Goal: Navigation & Orientation: Find specific page/section

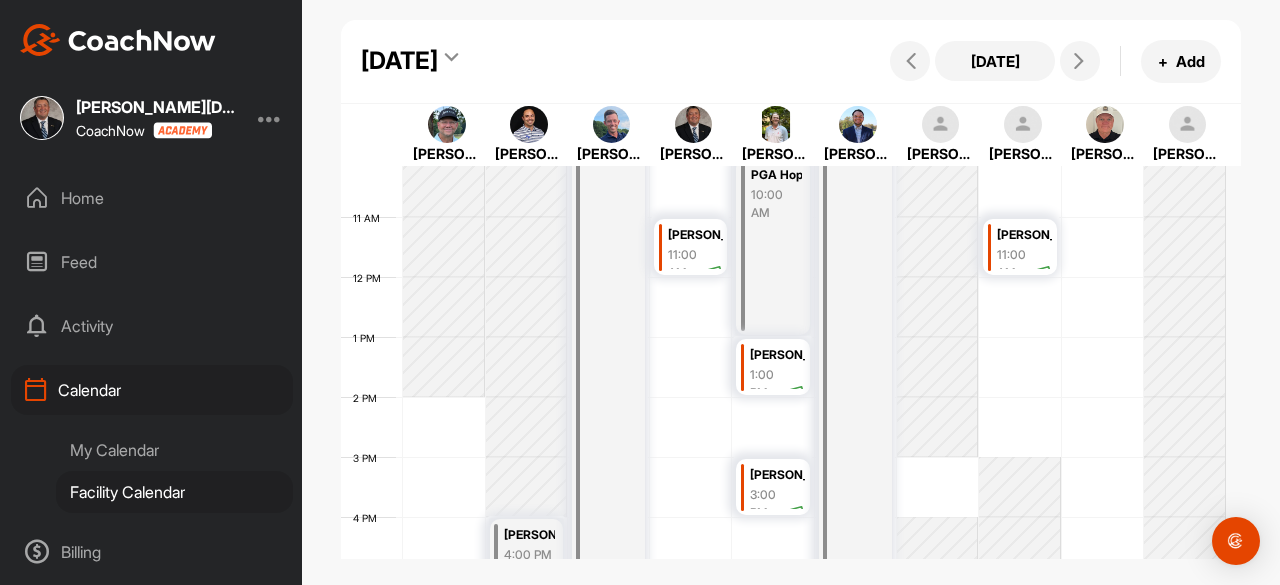
scroll to position [647, 0]
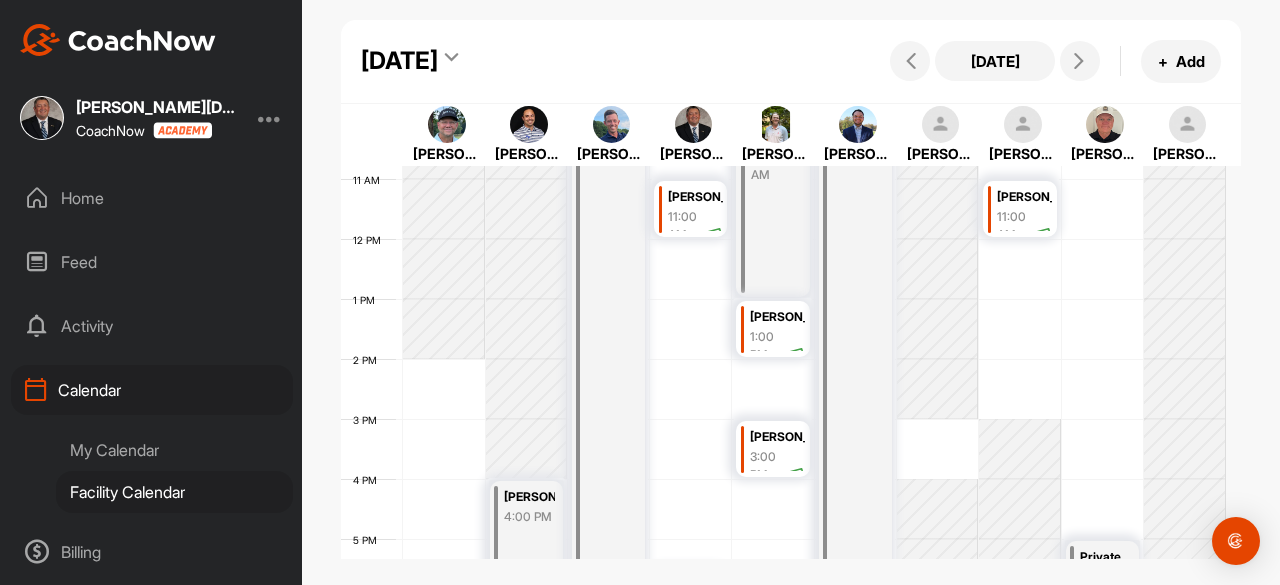
click at [110, 447] on div "My Calendar" at bounding box center [174, 450] width 237 height 42
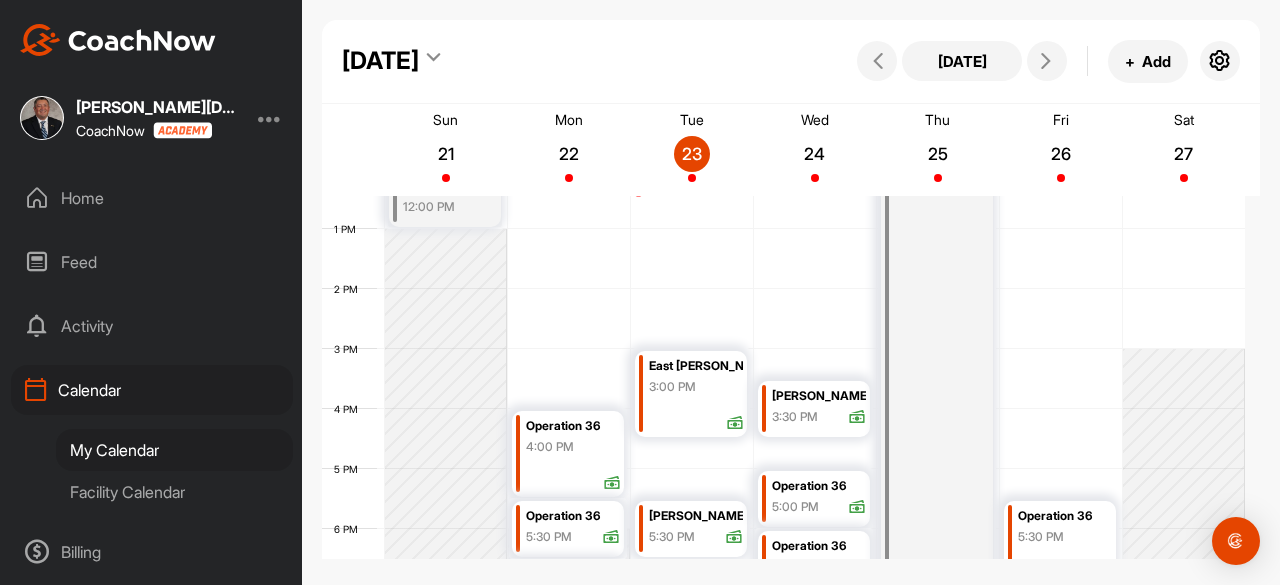
scroll to position [847, 0]
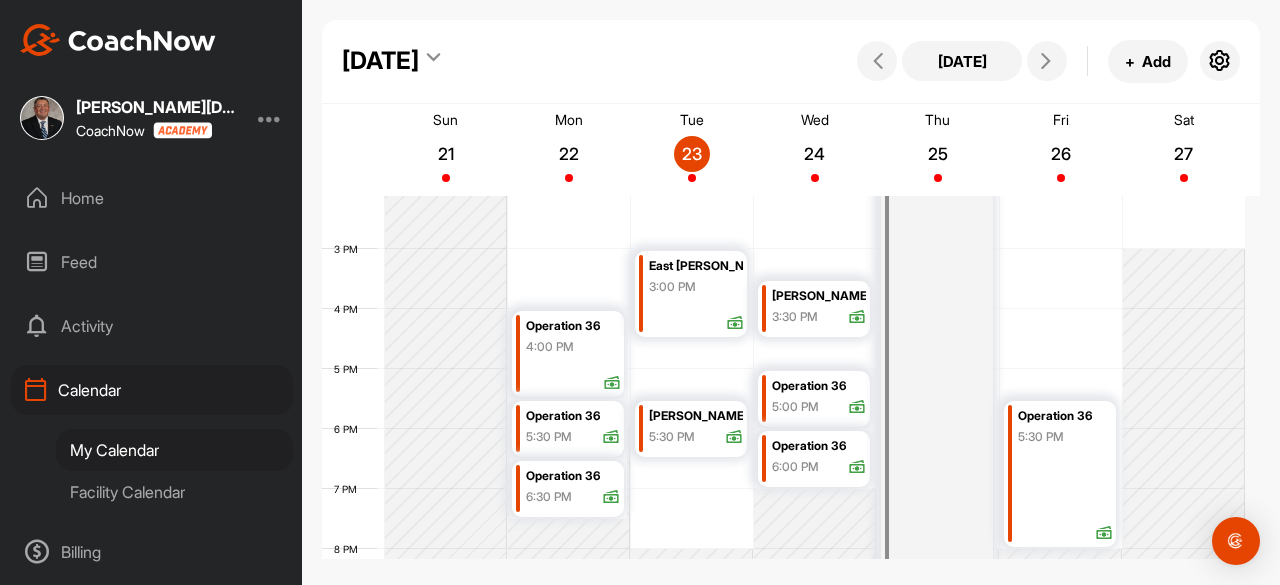
click at [150, 480] on div "Facility Calendar" at bounding box center [174, 492] width 237 height 42
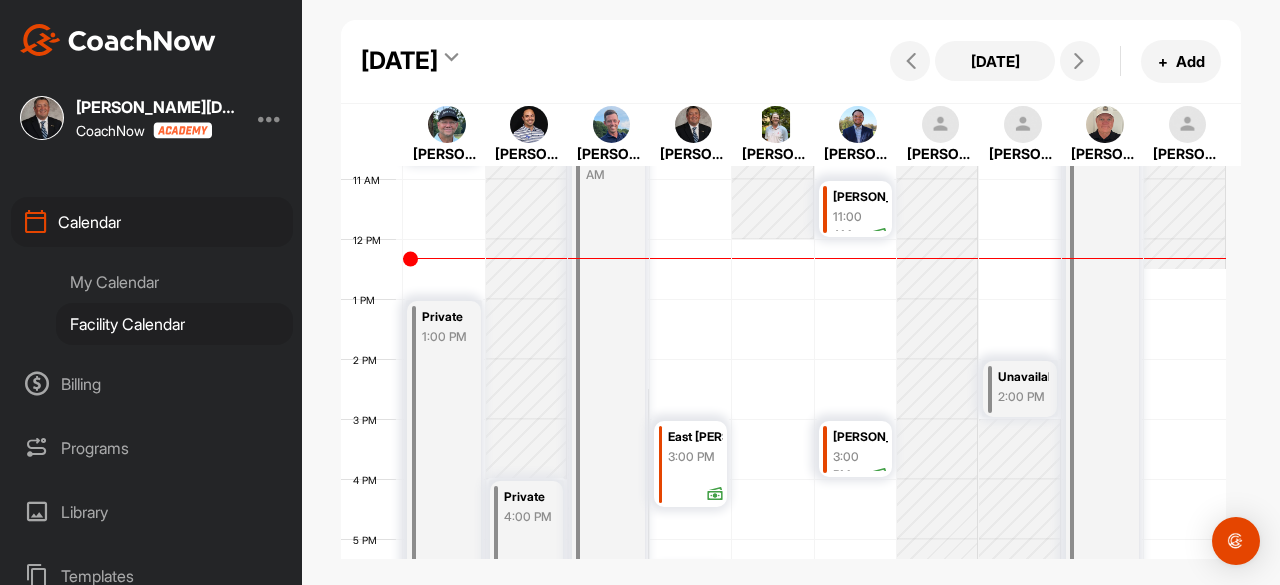
scroll to position [300, 0]
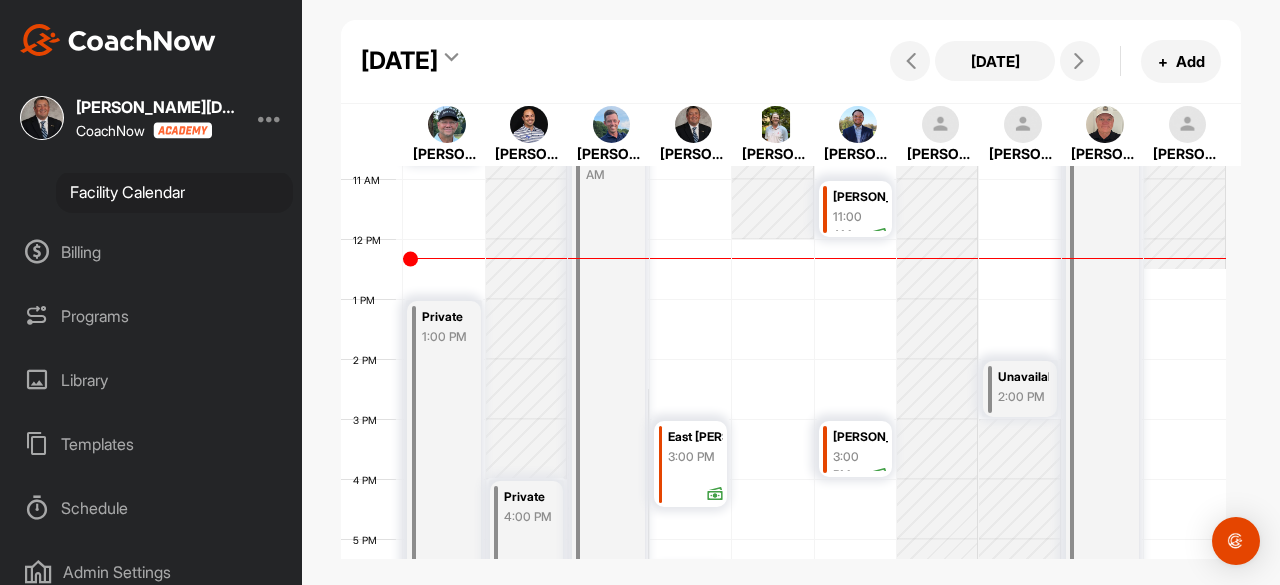
click at [114, 323] on div "Programs" at bounding box center [152, 316] width 282 height 50
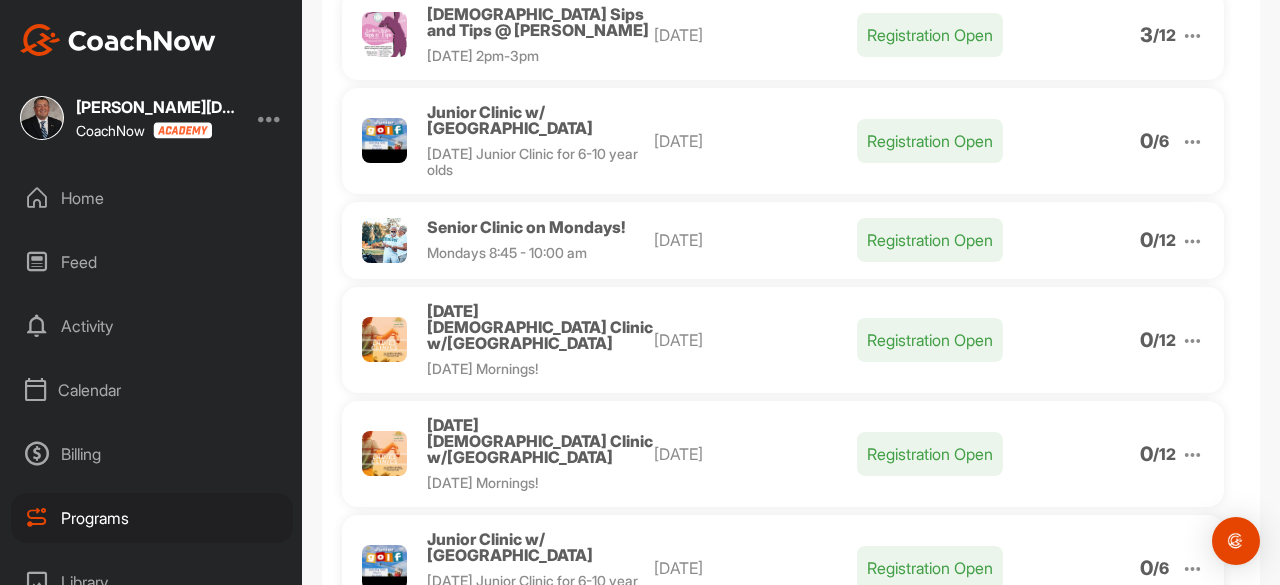
scroll to position [100, 0]
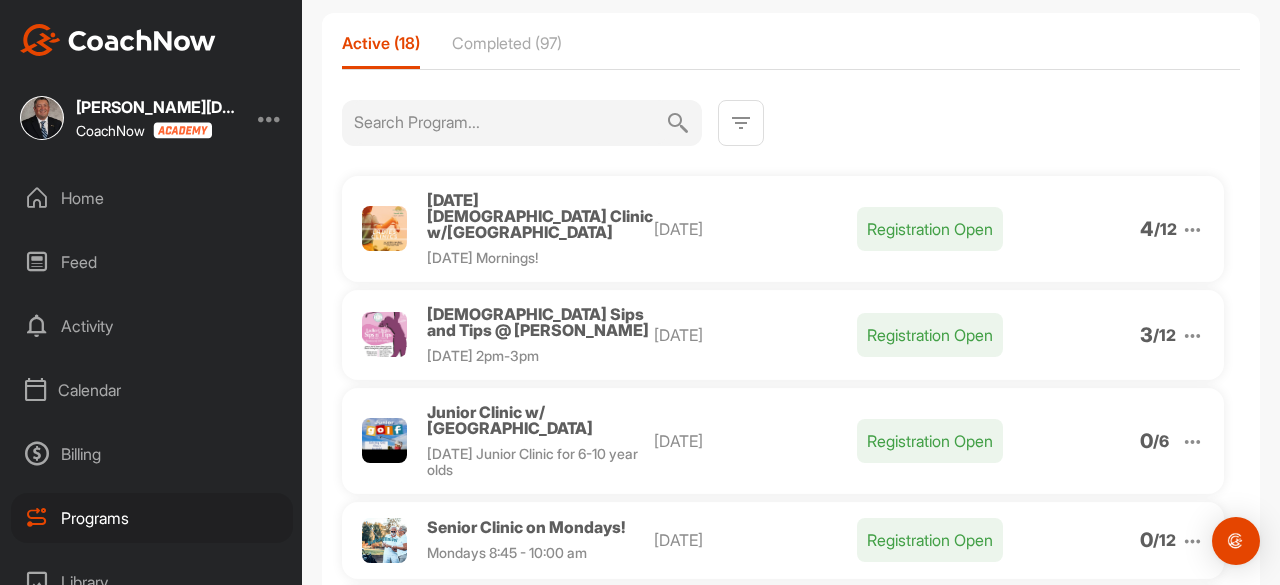
click at [132, 387] on div "Calendar" at bounding box center [152, 390] width 282 height 50
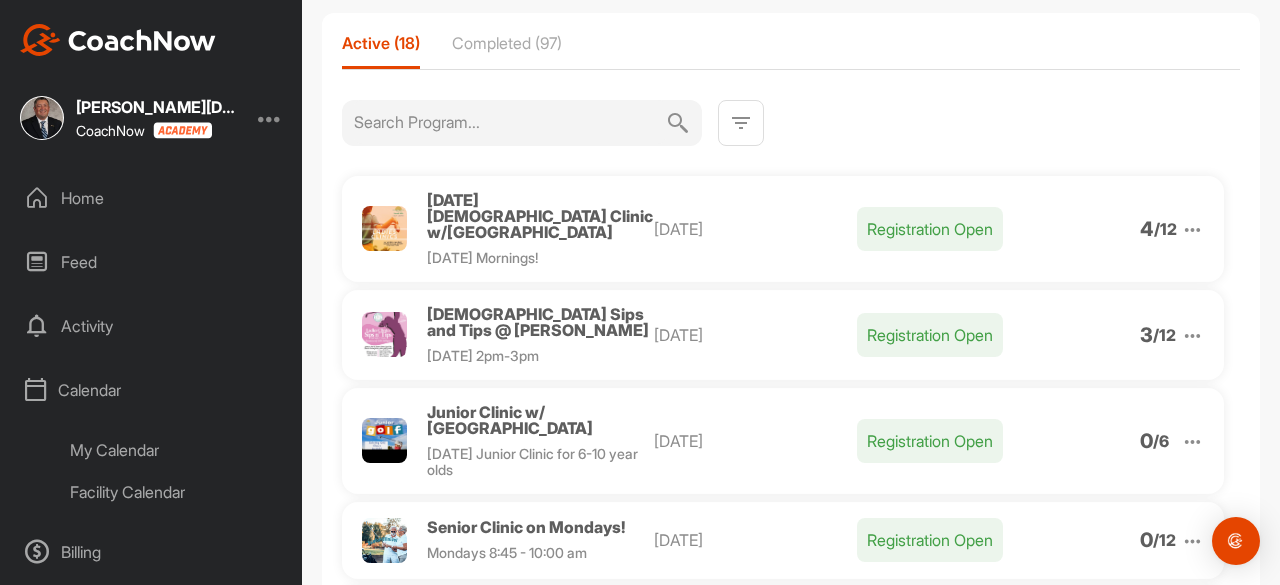
click at [127, 447] on div "My Calendar" at bounding box center [174, 450] width 237 height 42
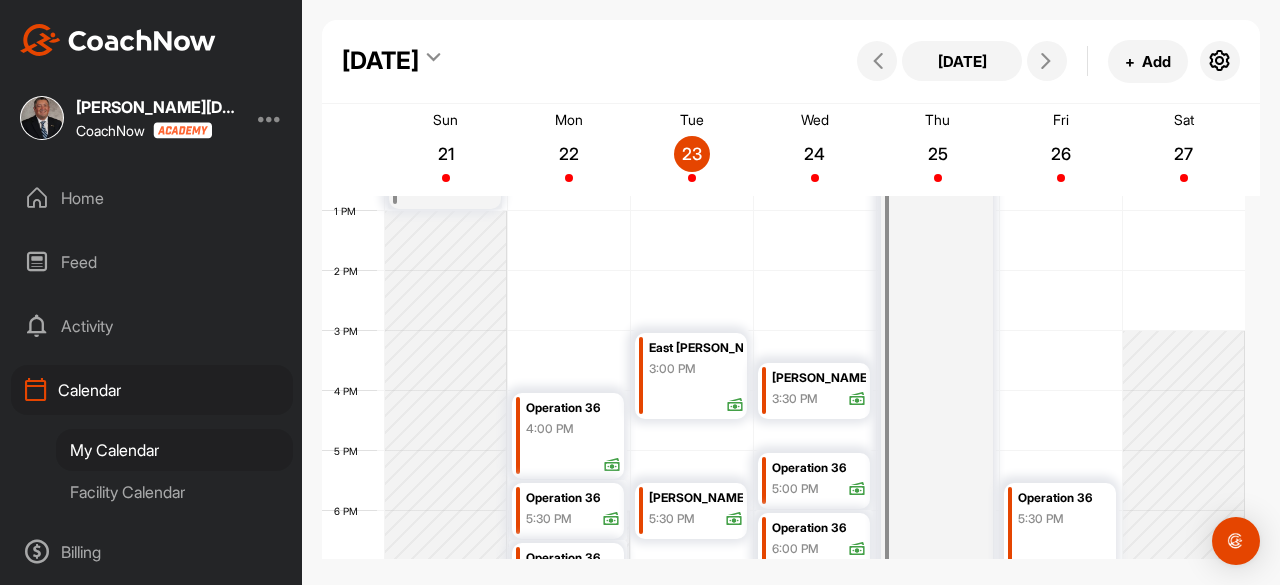
scroll to position [747, 0]
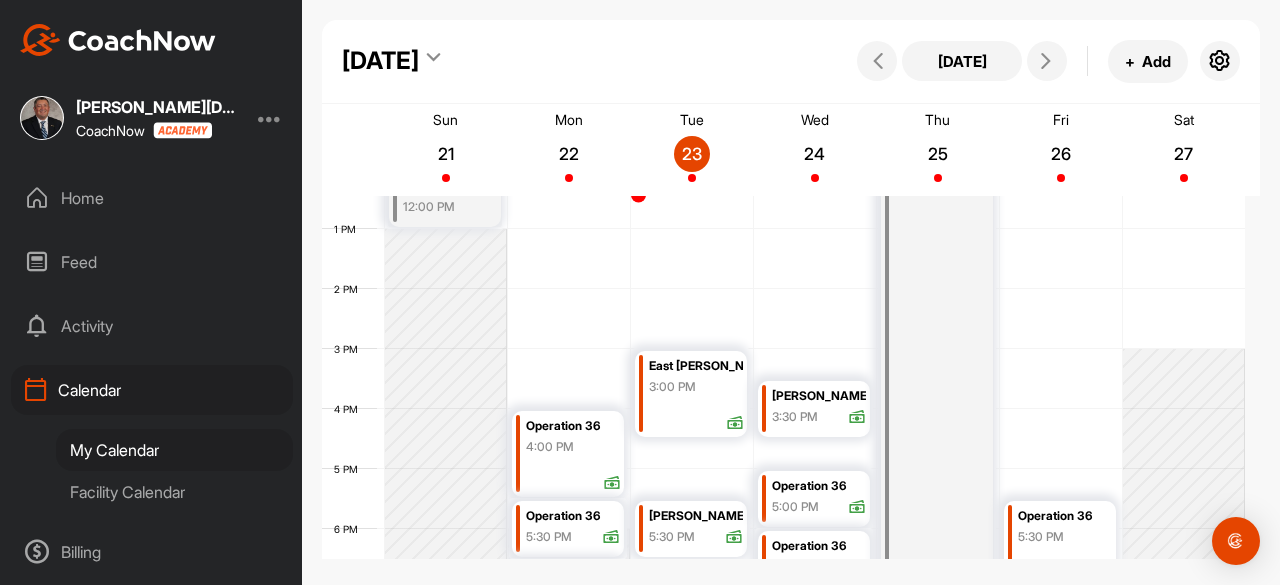
click at [115, 486] on div "Facility Calendar" at bounding box center [174, 492] width 237 height 42
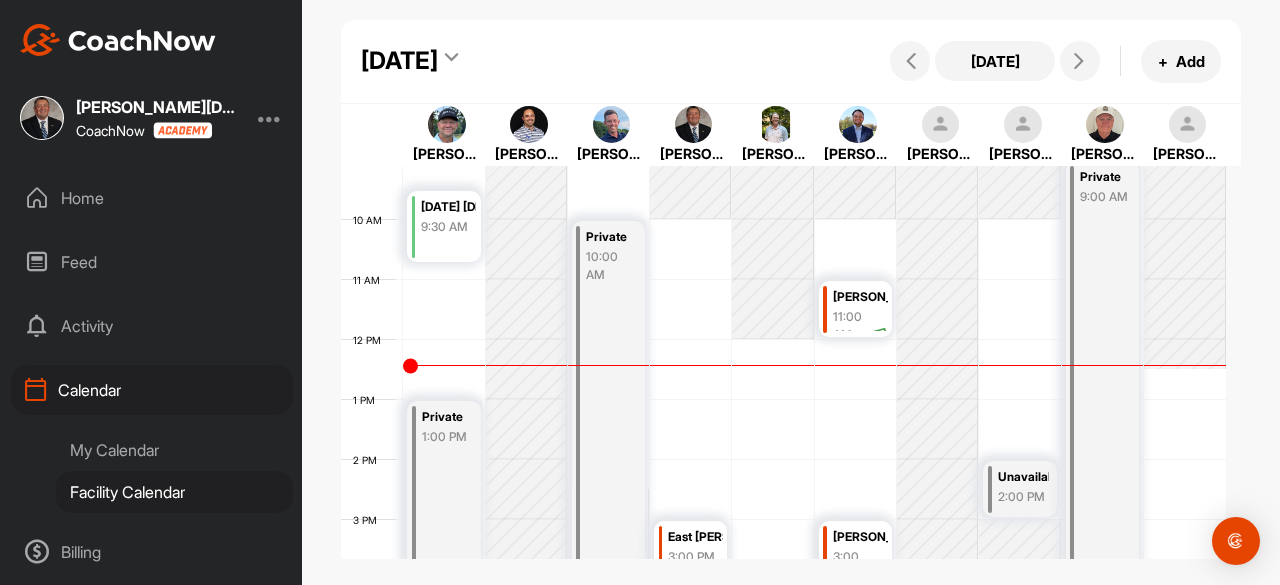
scroll to position [447, 0]
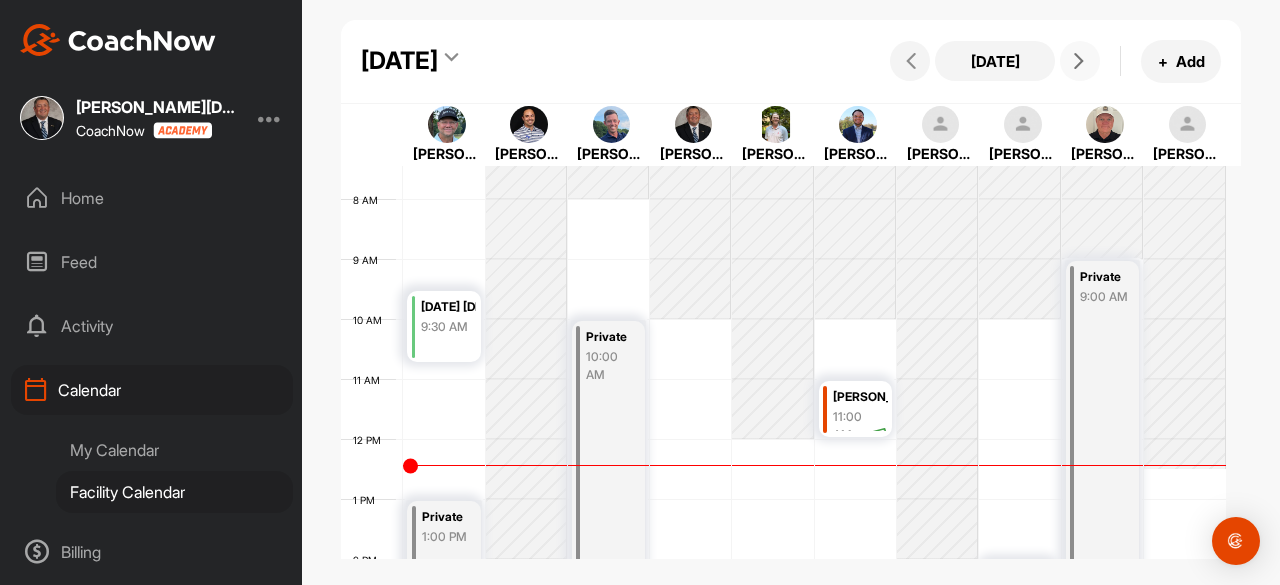
click at [1086, 61] on icon at bounding box center [1079, 61] width 16 height 16
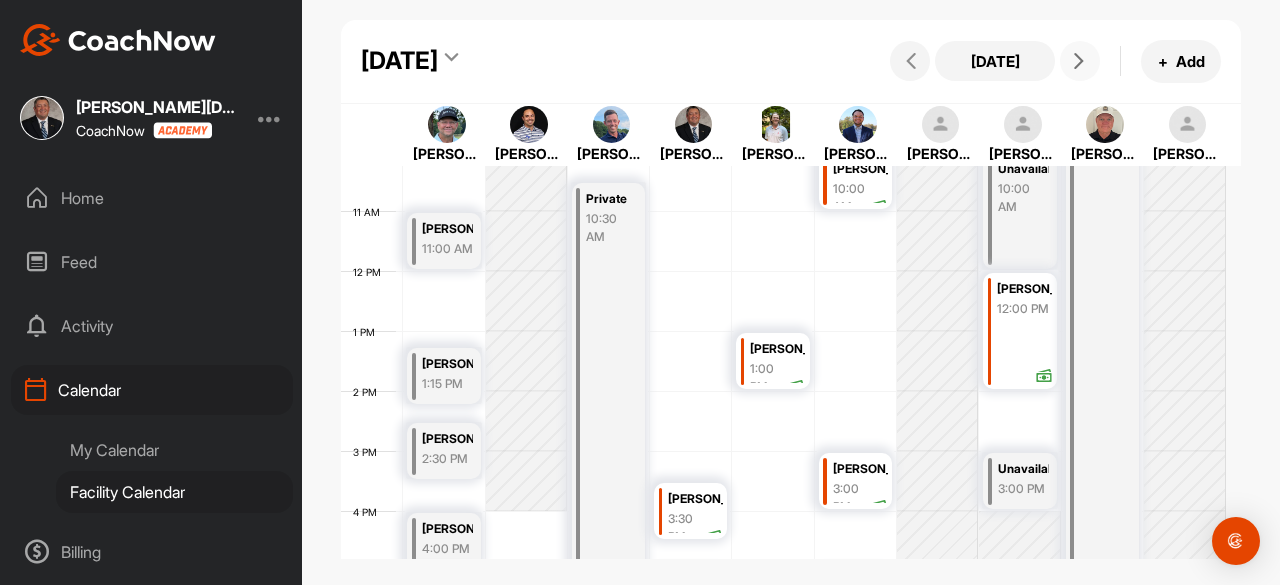
scroll to position [647, 0]
